Goal: Task Accomplishment & Management: Use online tool/utility

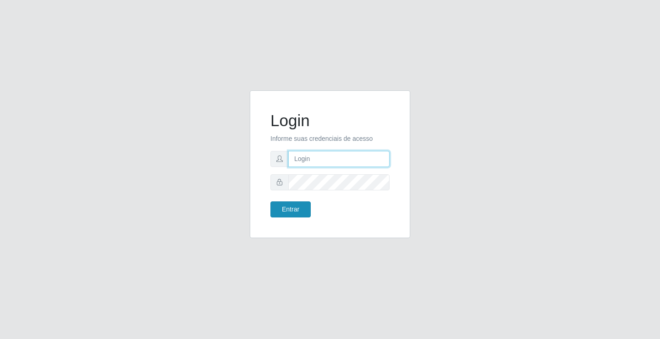
type input "[EMAIL_ADDRESS][DOMAIN_NAME]"
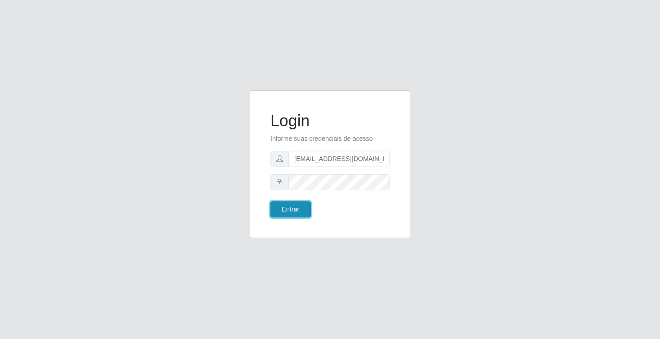
click at [283, 206] on button "Entrar" at bounding box center [291, 209] width 40 height 16
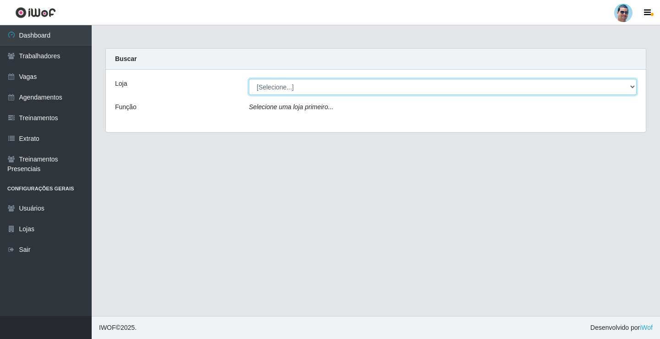
click at [309, 90] on select "[Selecione...] Mercadinho Extrabom" at bounding box center [443, 87] width 388 height 16
select select "175"
click at [249, 79] on select "[Selecione...] Mercadinho Extrabom" at bounding box center [443, 87] width 388 height 16
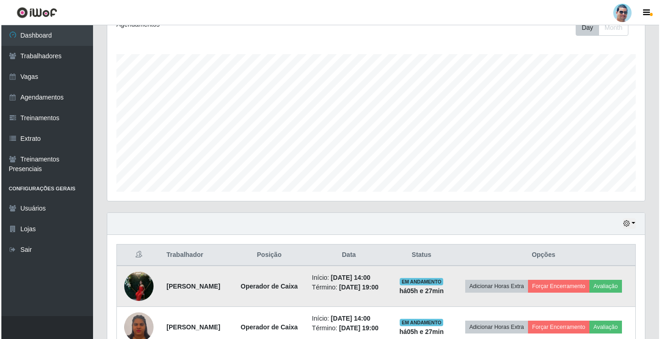
scroll to position [229, 0]
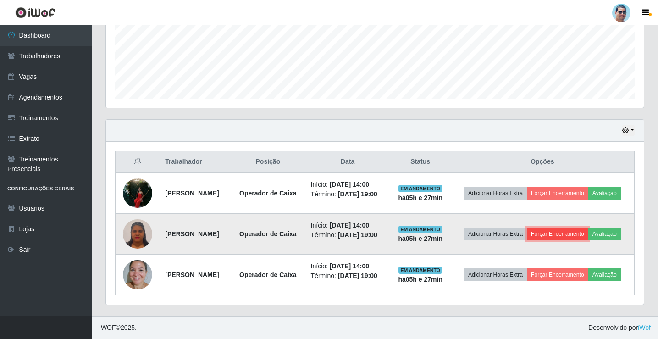
click at [565, 233] on button "Forçar Encerramento" at bounding box center [557, 233] width 61 height 13
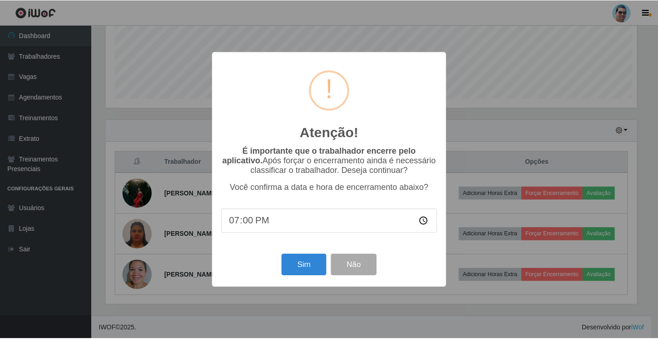
scroll to position [190, 533]
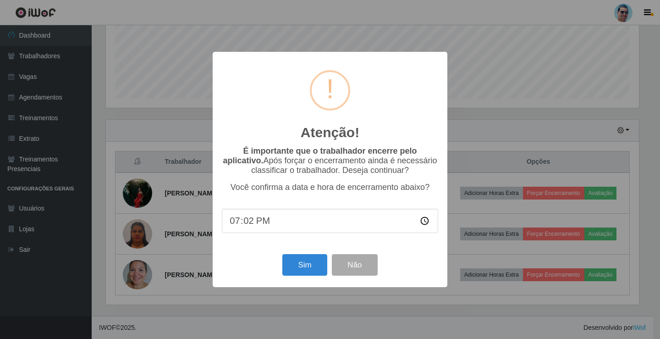
type input "19:21"
click at [294, 265] on button "Sim" at bounding box center [304, 265] width 44 height 22
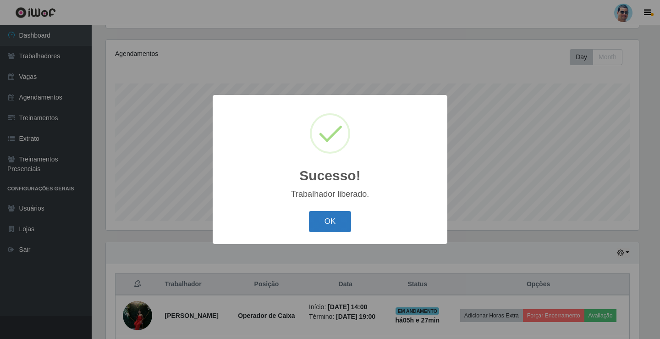
click at [332, 218] on button "OK" at bounding box center [330, 222] width 43 height 22
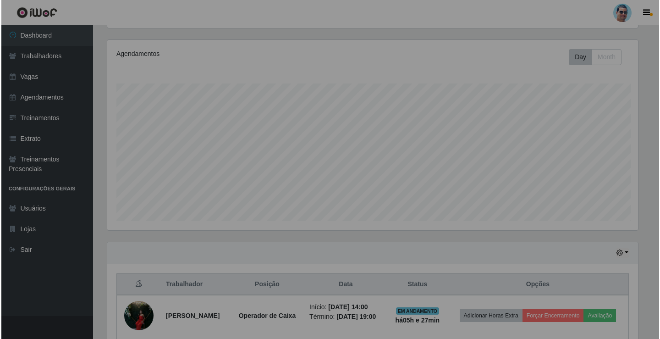
scroll to position [190, 538]
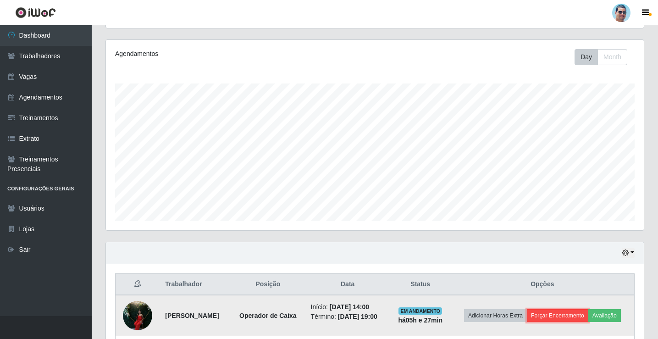
click at [577, 318] on button "Forçar Encerramento" at bounding box center [557, 315] width 61 height 13
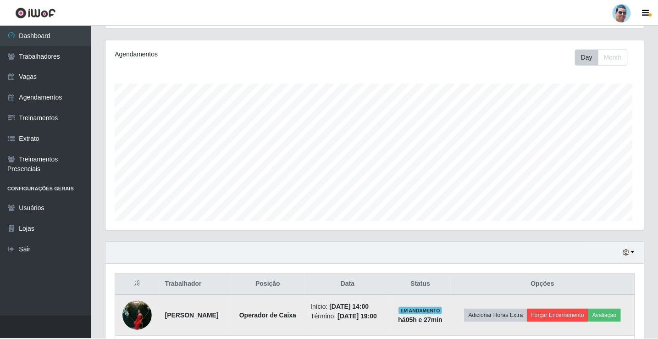
scroll to position [190, 533]
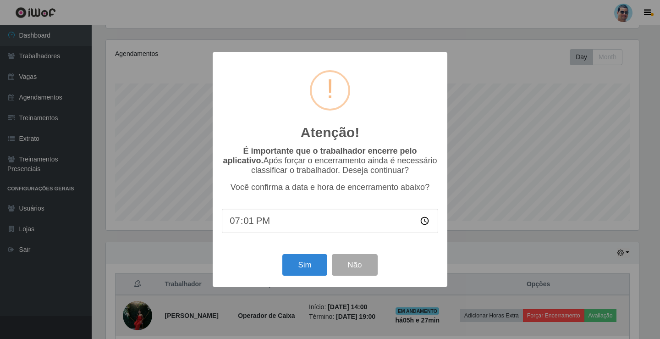
type input "19:15"
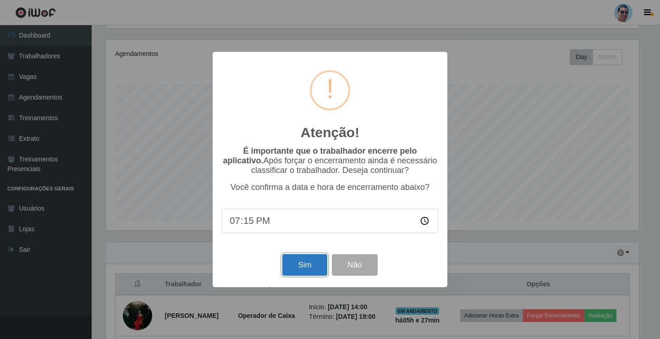
click at [291, 270] on button "Sim" at bounding box center [304, 265] width 44 height 22
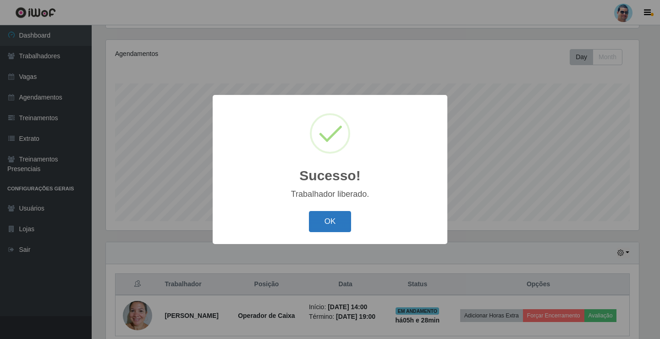
click at [337, 228] on button "OK" at bounding box center [330, 222] width 43 height 22
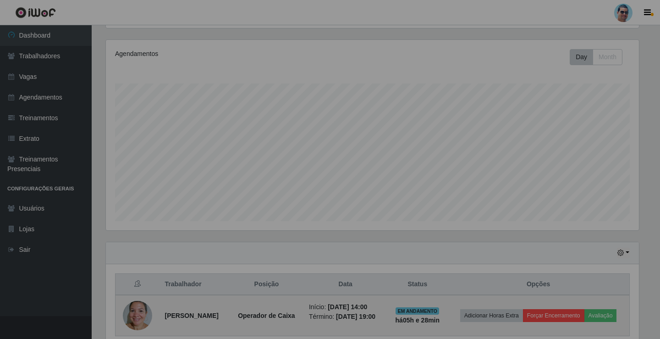
scroll to position [190, 538]
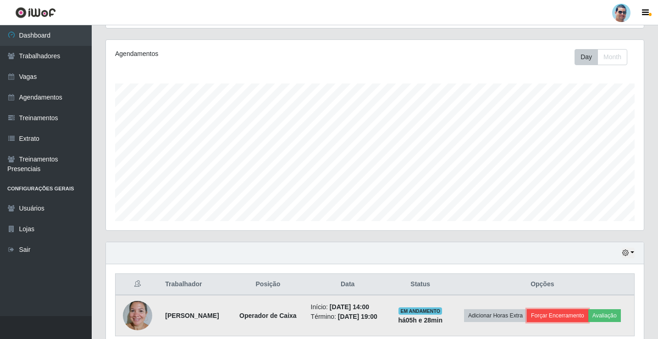
click at [566, 311] on button "Forçar Encerramento" at bounding box center [557, 315] width 61 height 13
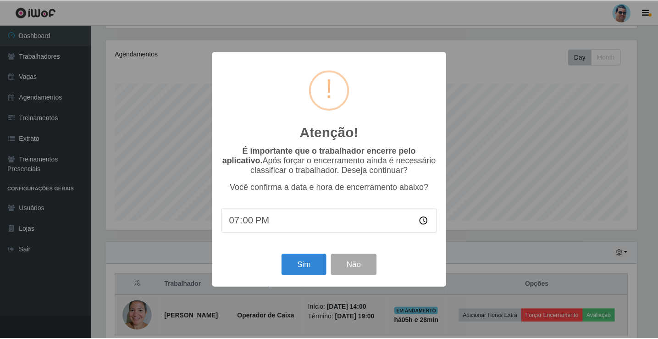
scroll to position [190, 533]
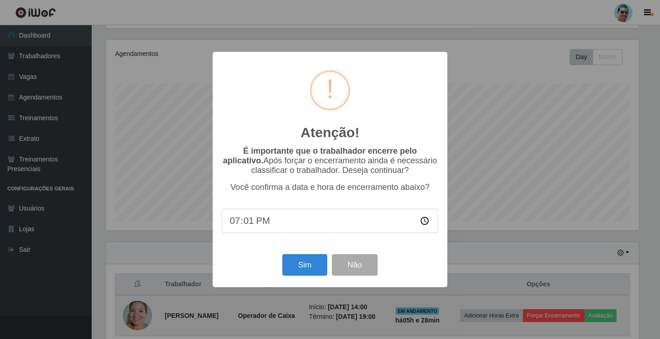
type input "19:17"
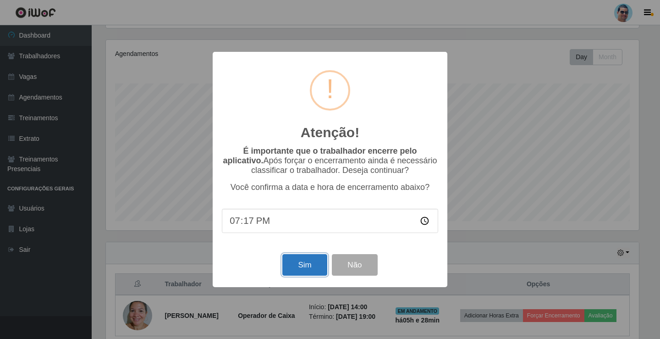
click at [307, 261] on button "Sim" at bounding box center [304, 265] width 44 height 22
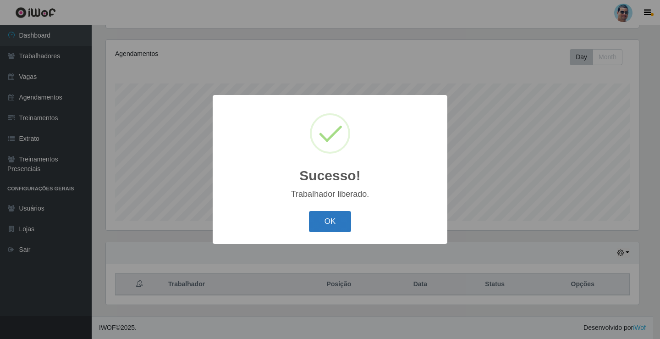
click at [322, 221] on button "OK" at bounding box center [330, 222] width 43 height 22
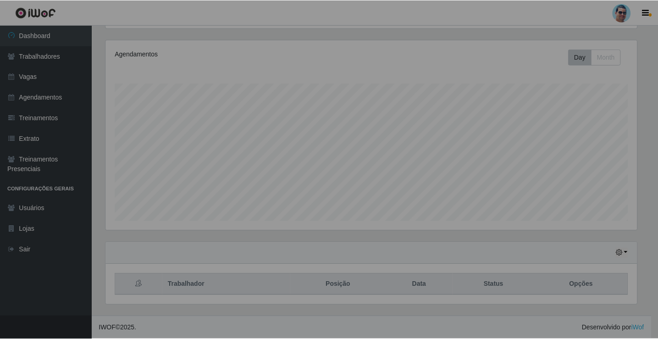
scroll to position [190, 538]
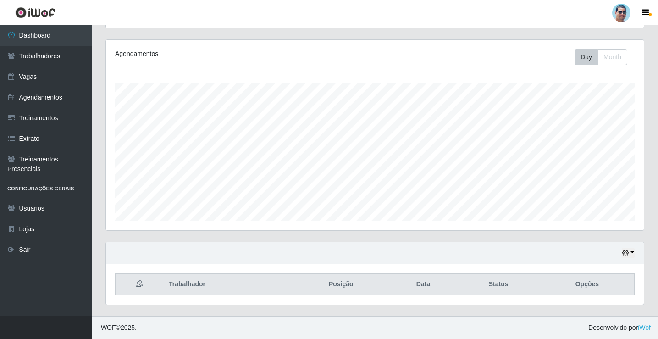
click at [636, 254] on div "Hoje 1 dia 3 dias 1 Semana Não encerrados" at bounding box center [375, 253] width 538 height 22
click at [633, 253] on button "button" at bounding box center [628, 253] width 13 height 11
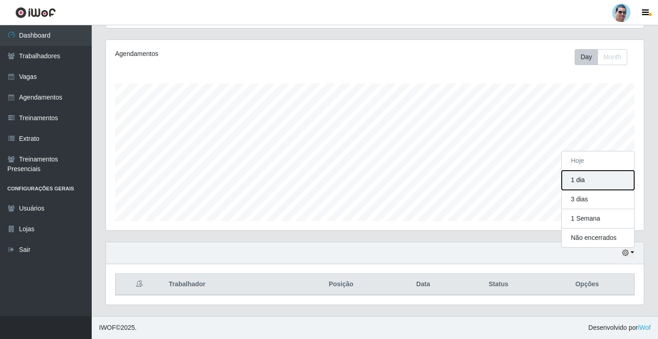
click at [578, 187] on button "1 dia" at bounding box center [598, 180] width 72 height 19
